Goal: Navigation & Orientation: Find specific page/section

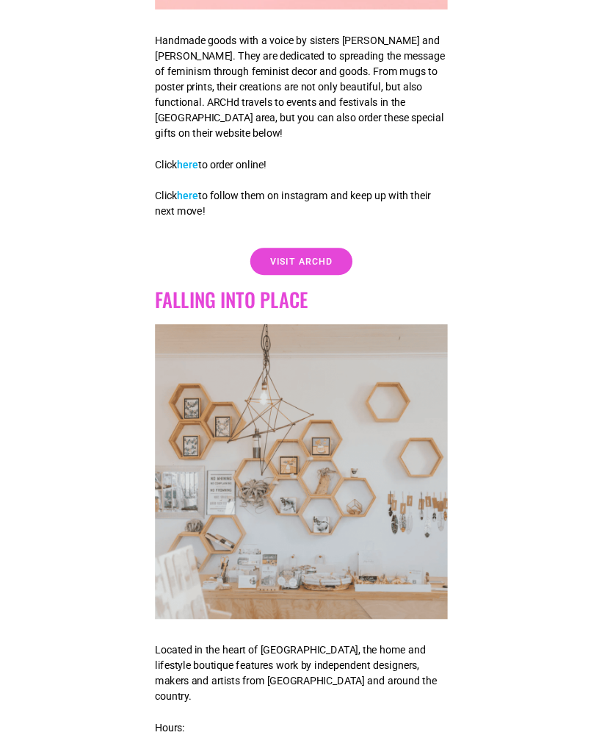
scroll to position [2005, 0]
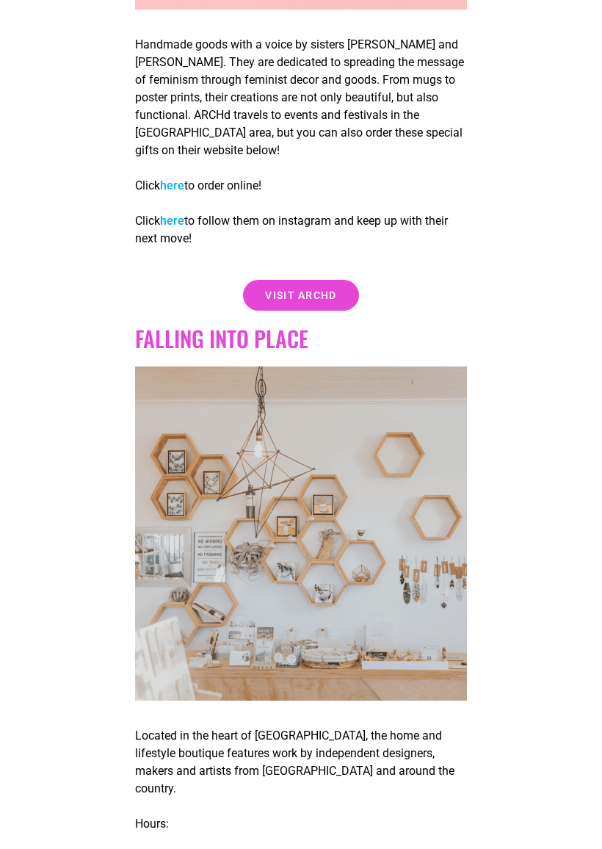
click at [310, 296] on span "Visit Archd" at bounding box center [300, 296] width 71 height 10
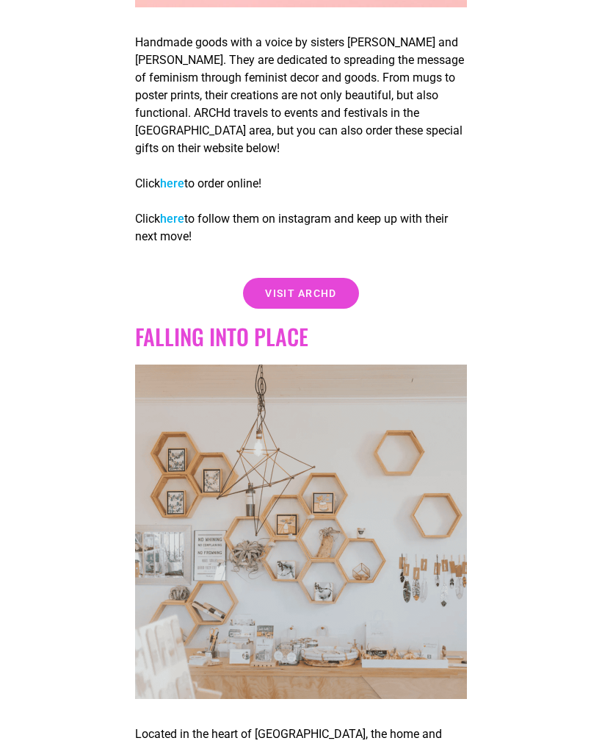
scroll to position [2046, 0]
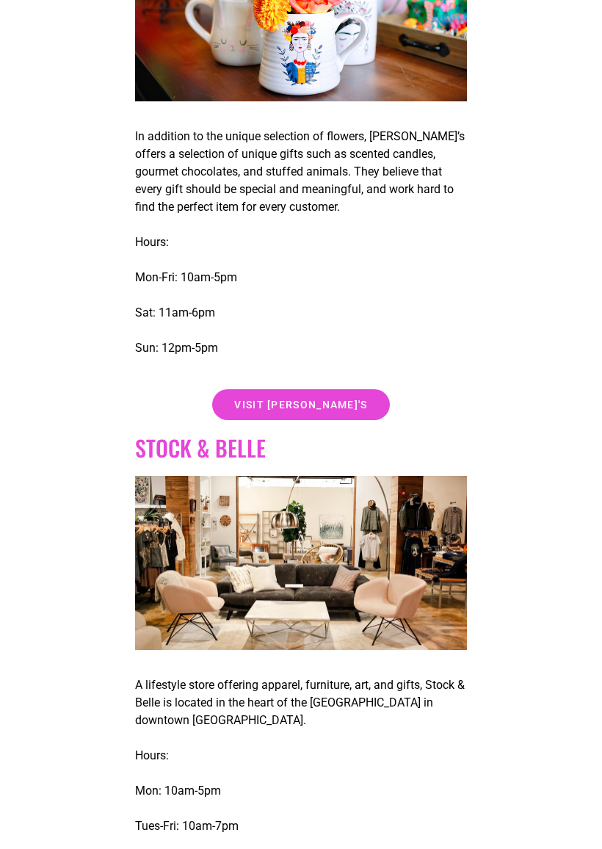
scroll to position [5539, 0]
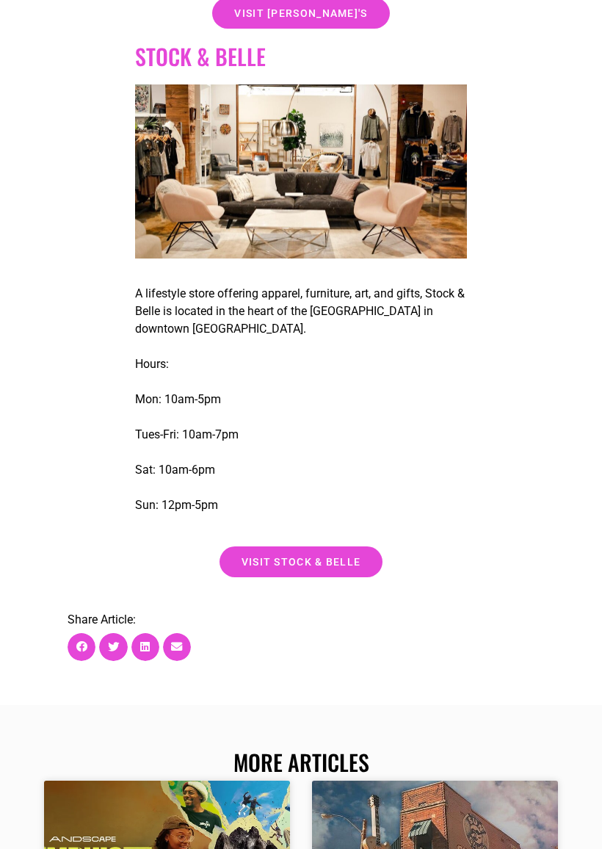
click at [318, 552] on link "visit stock & belle" at bounding box center [302, 562] width 164 height 31
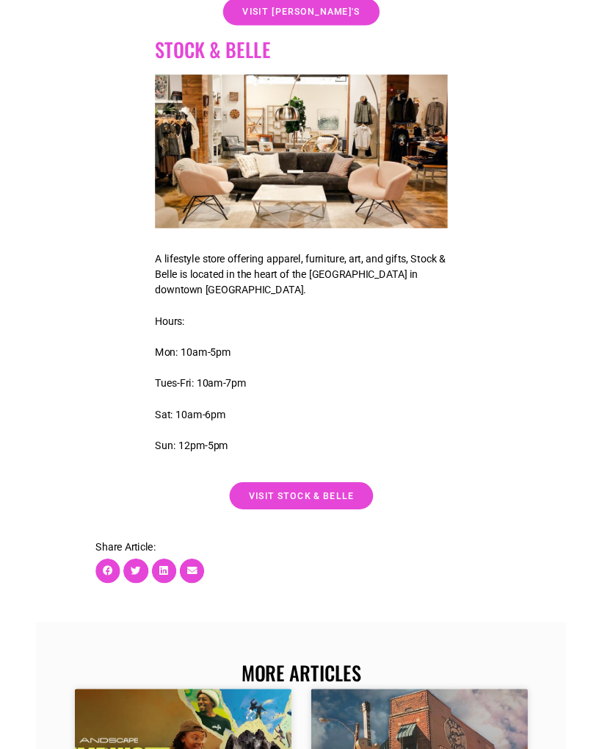
scroll to position [5972, 0]
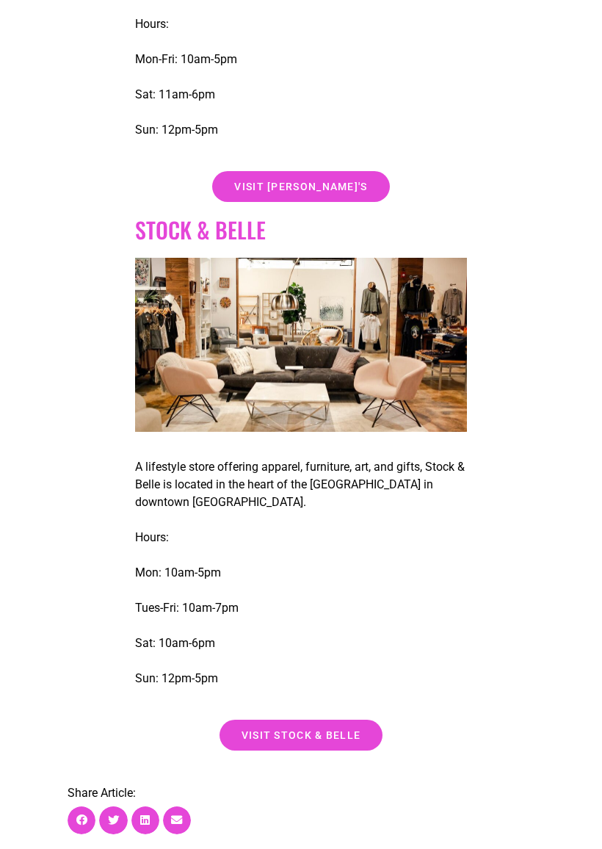
scroll to position [5757, 0]
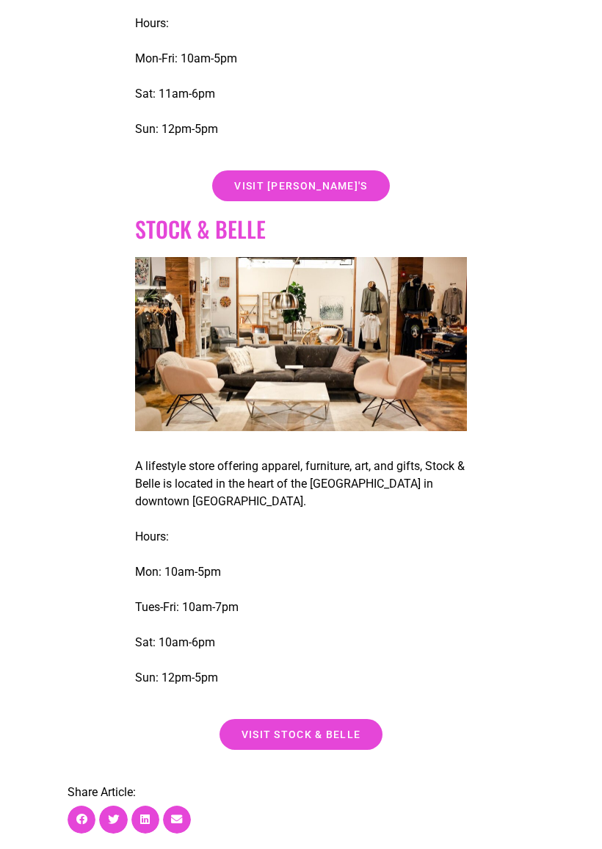
click at [315, 730] on span "visit stock & belle" at bounding box center [302, 735] width 120 height 10
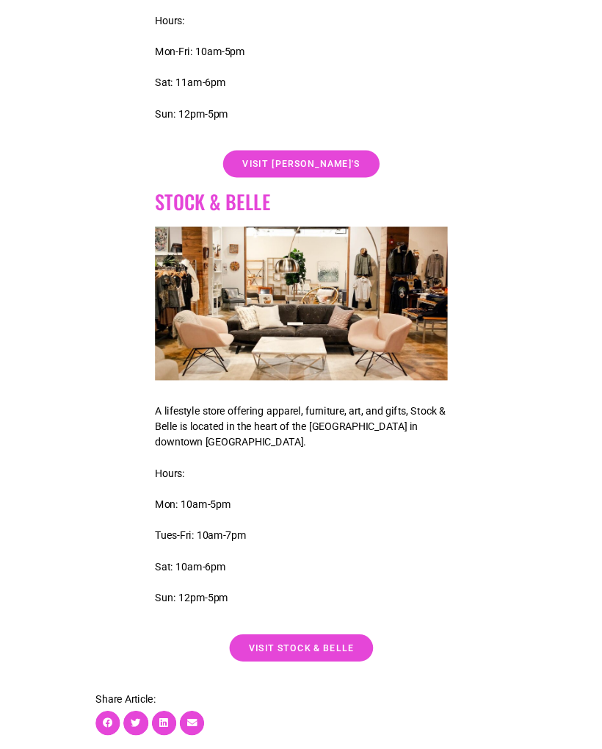
scroll to position [5799, 0]
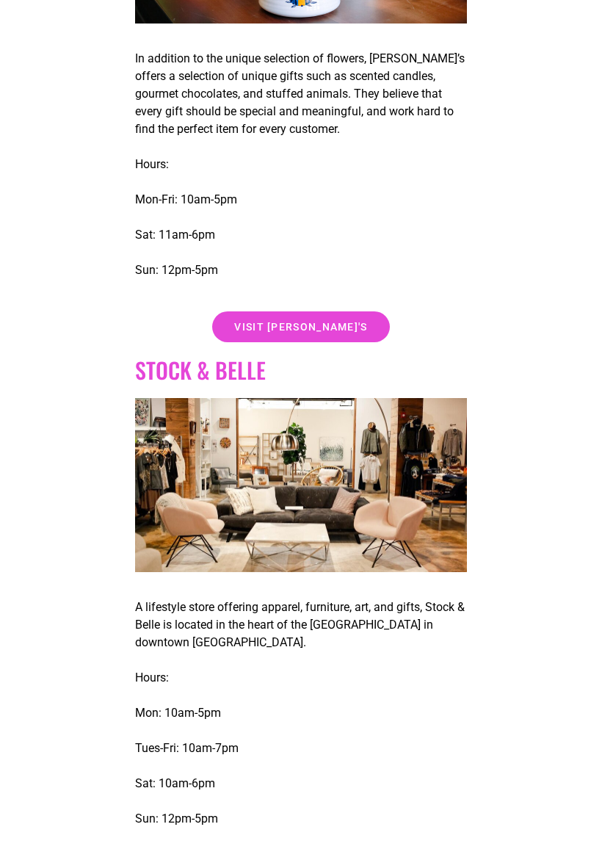
scroll to position [5624, 0]
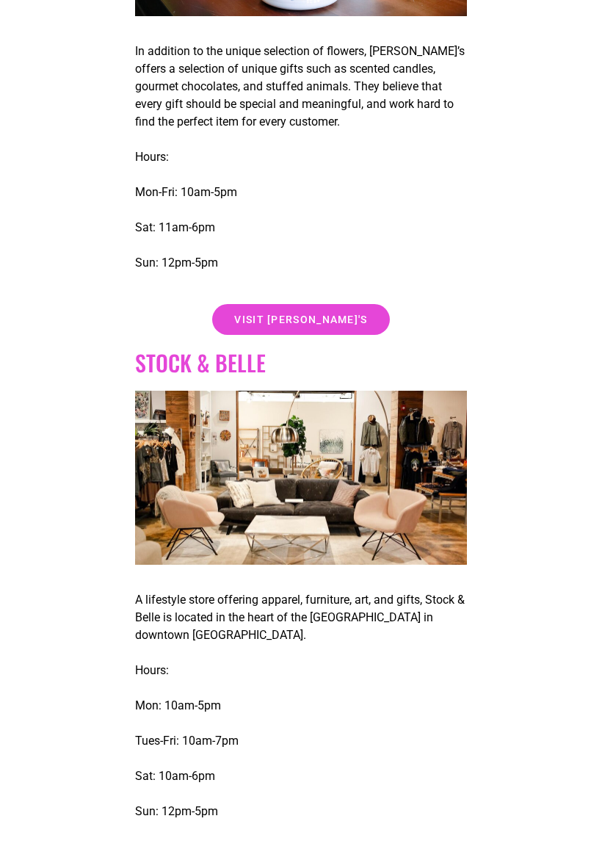
click at [224, 350] on h2 "Stock & belle" at bounding box center [301, 363] width 332 height 26
click at [212, 352] on h2 "Stock & belle" at bounding box center [301, 363] width 332 height 26
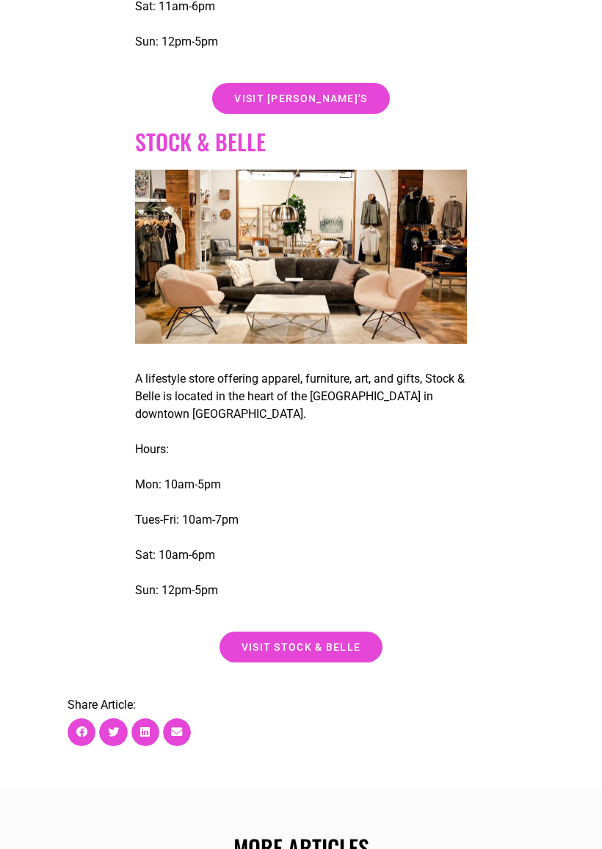
click at [315, 642] on span "visit stock & belle" at bounding box center [302, 647] width 120 height 10
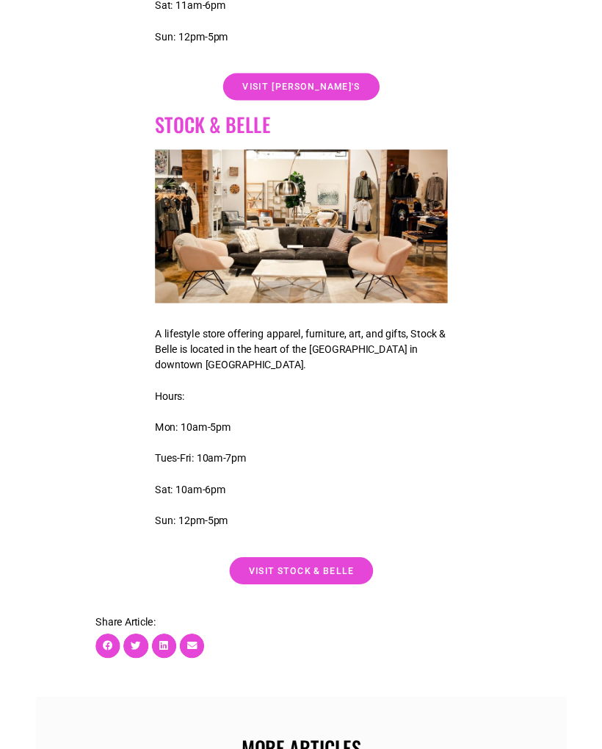
scroll to position [5887, 0]
